Goal: Register for event/course

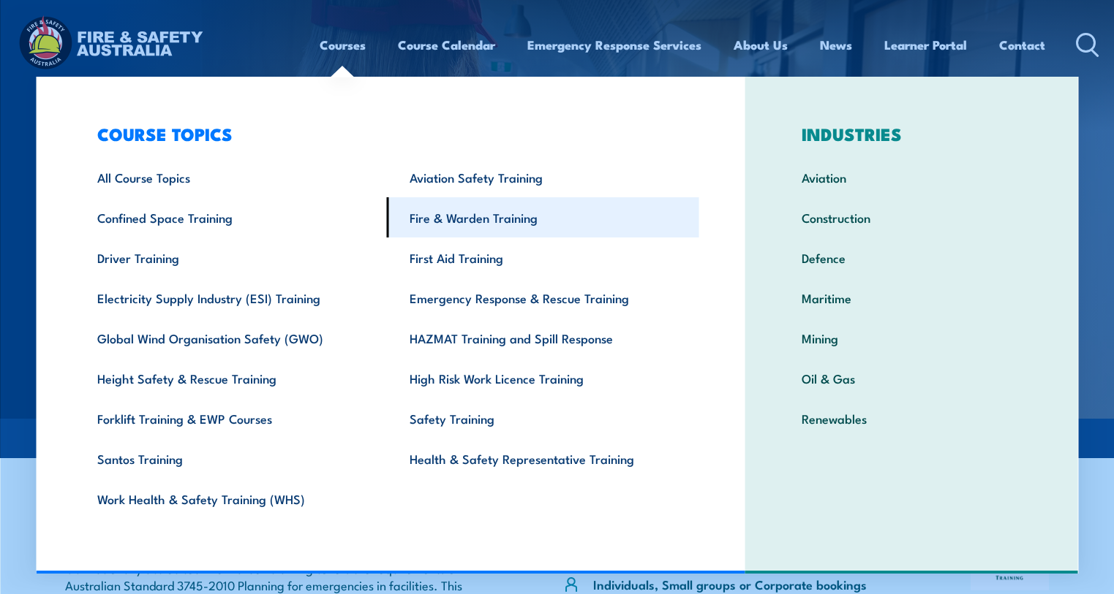
click at [465, 219] on link "Fire & Warden Training" at bounding box center [543, 217] width 312 height 40
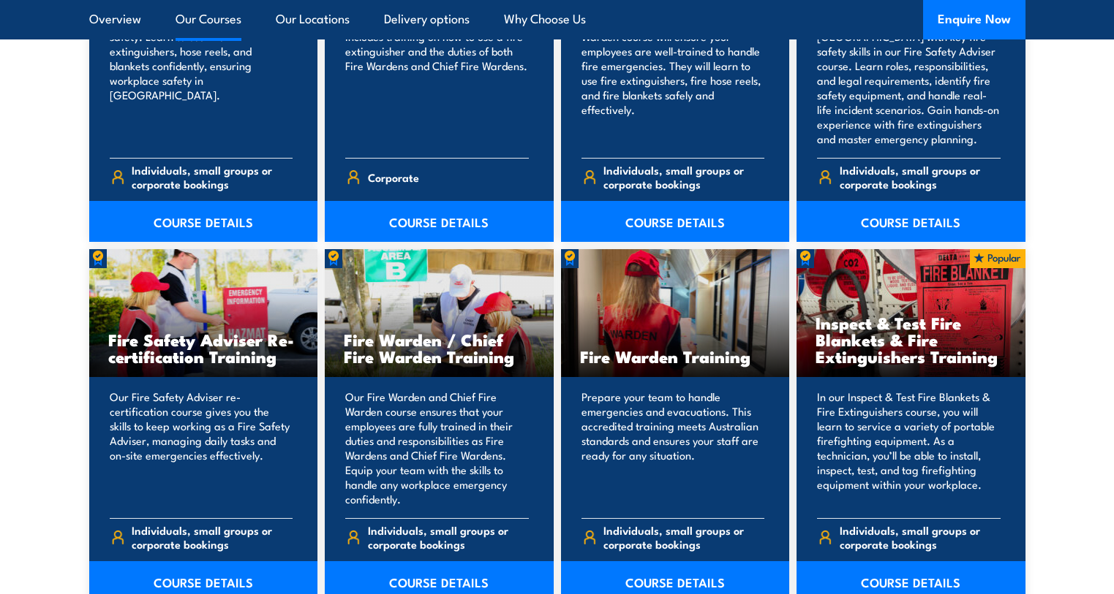
scroll to position [1755, 0]
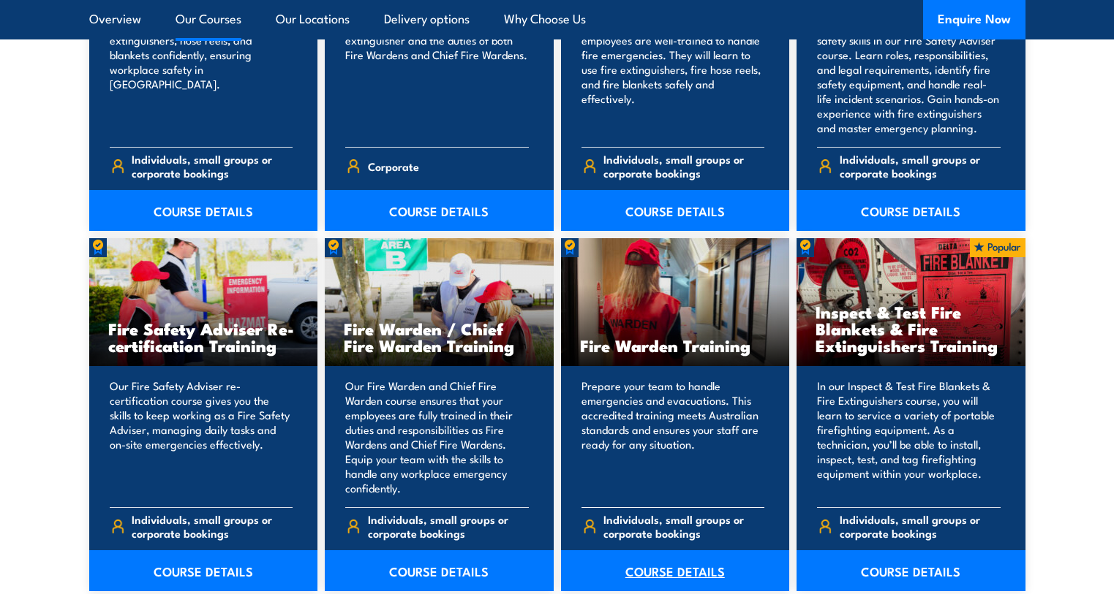
click at [654, 571] on link "COURSE DETAILS" at bounding box center [675, 571] width 229 height 41
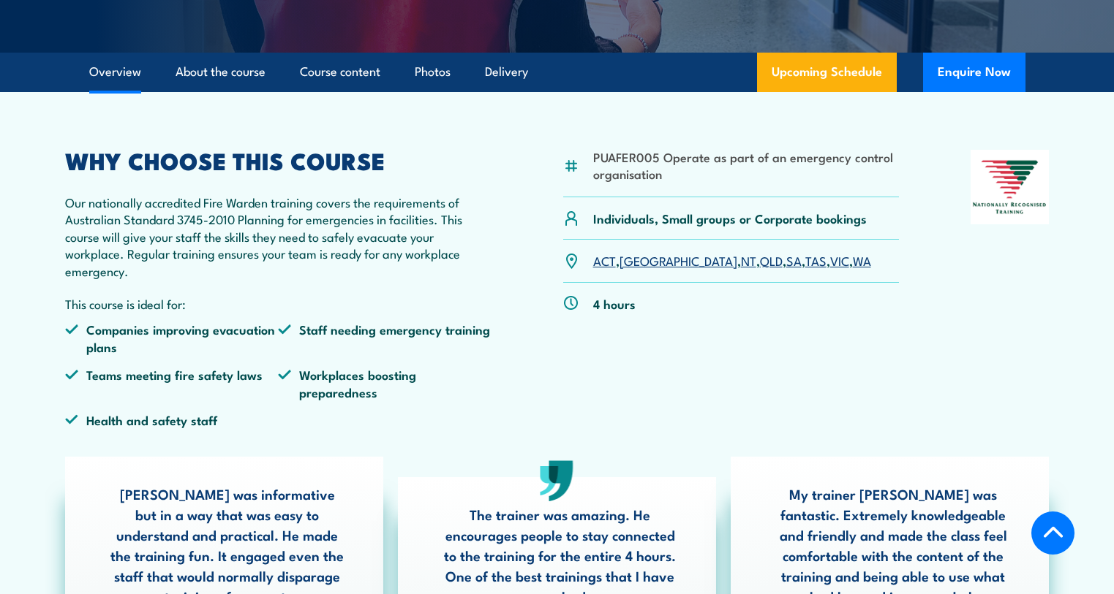
scroll to position [439, 0]
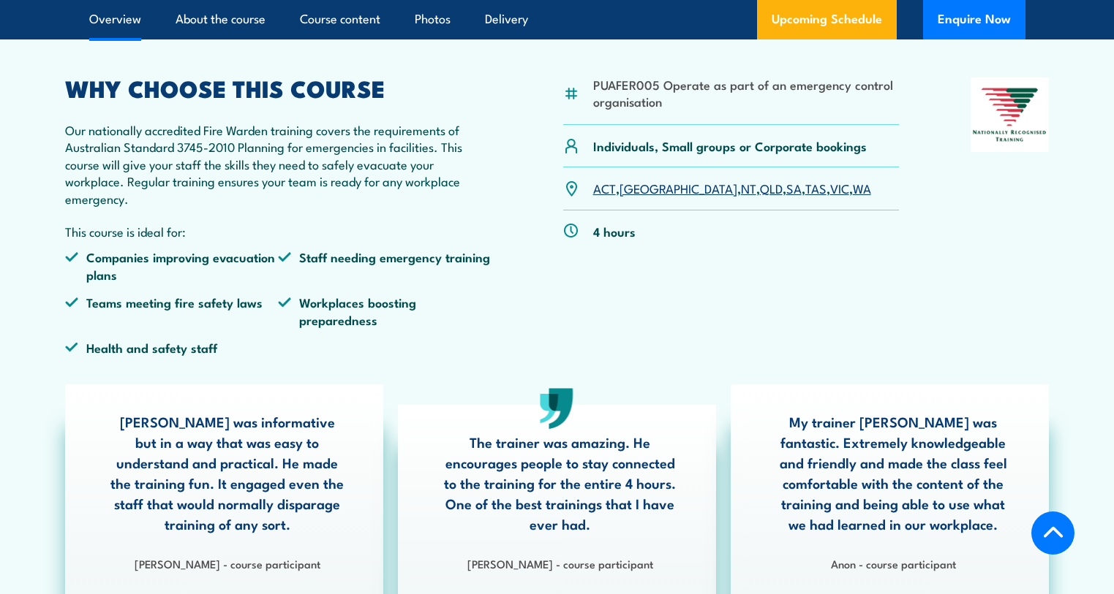
click at [830, 185] on link "VIC" at bounding box center [839, 188] width 19 height 18
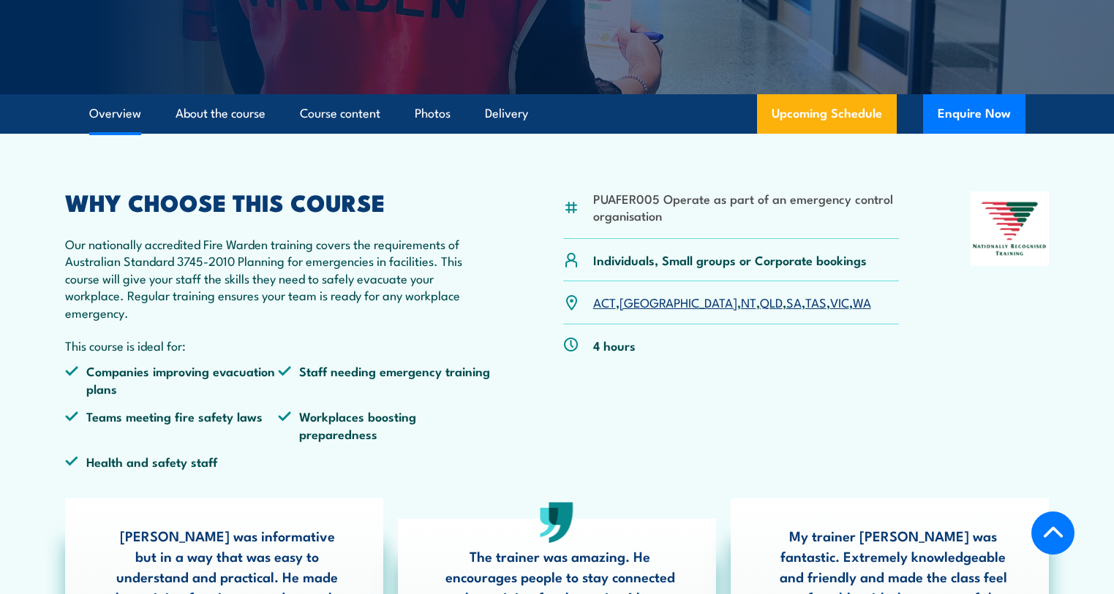
scroll to position [366, 0]
